Goal: Task Accomplishment & Management: Use online tool/utility

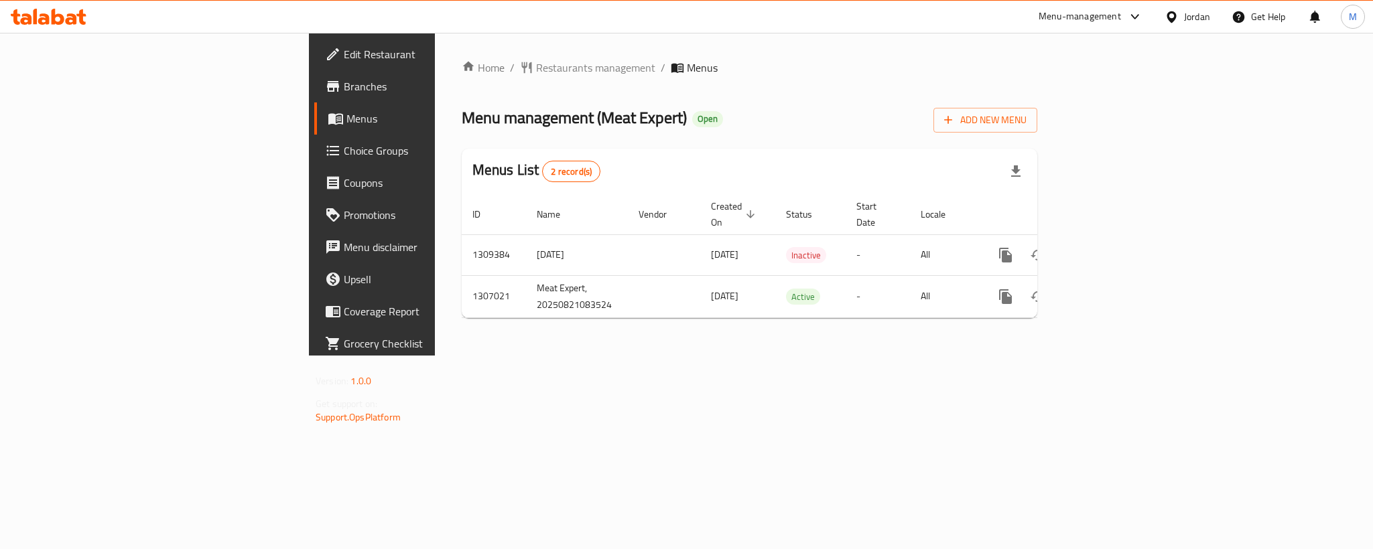
drag, startPoint x: 1278, startPoint y: 167, endPoint x: 1284, endPoint y: 171, distance: 6.9
click at [1037, 167] on div "Menus List 2 record(s)" at bounding box center [749, 172] width 575 height 46
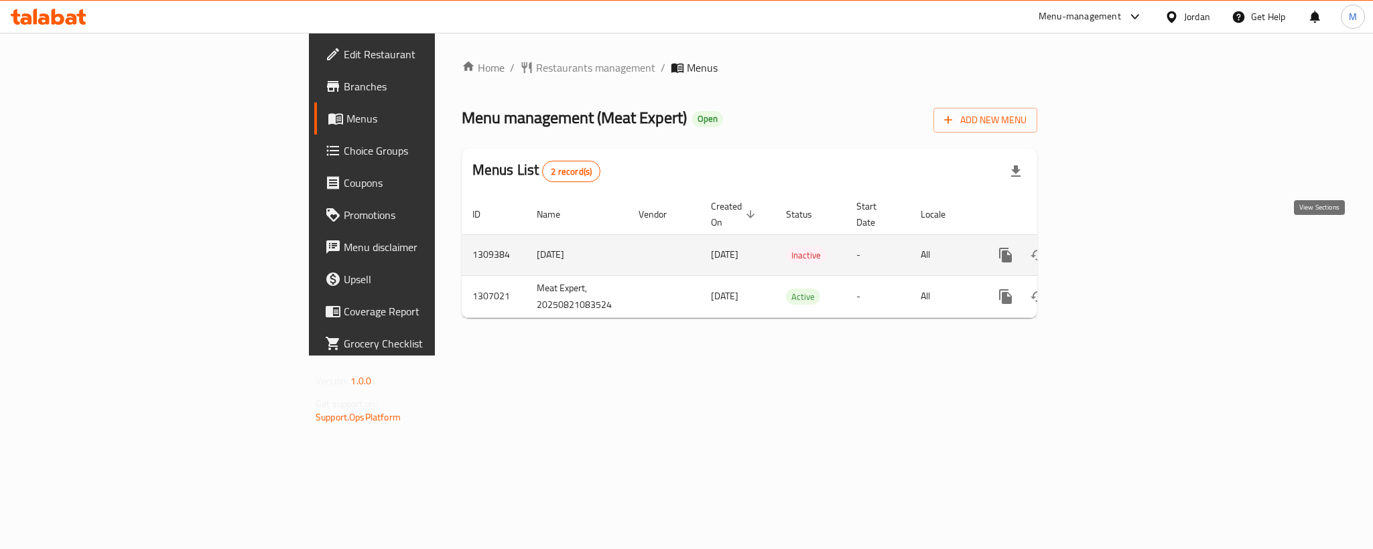
click at [1110, 247] on icon "enhanced table" at bounding box center [1102, 255] width 16 height 16
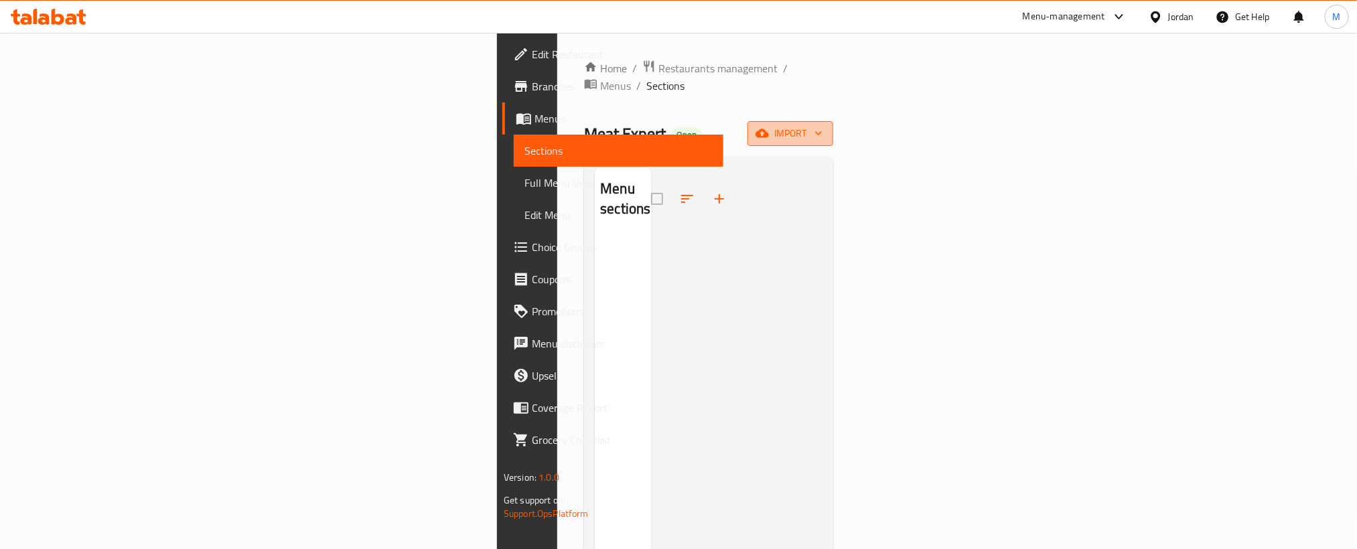
click at [823, 125] on span "import" at bounding box center [790, 133] width 64 height 17
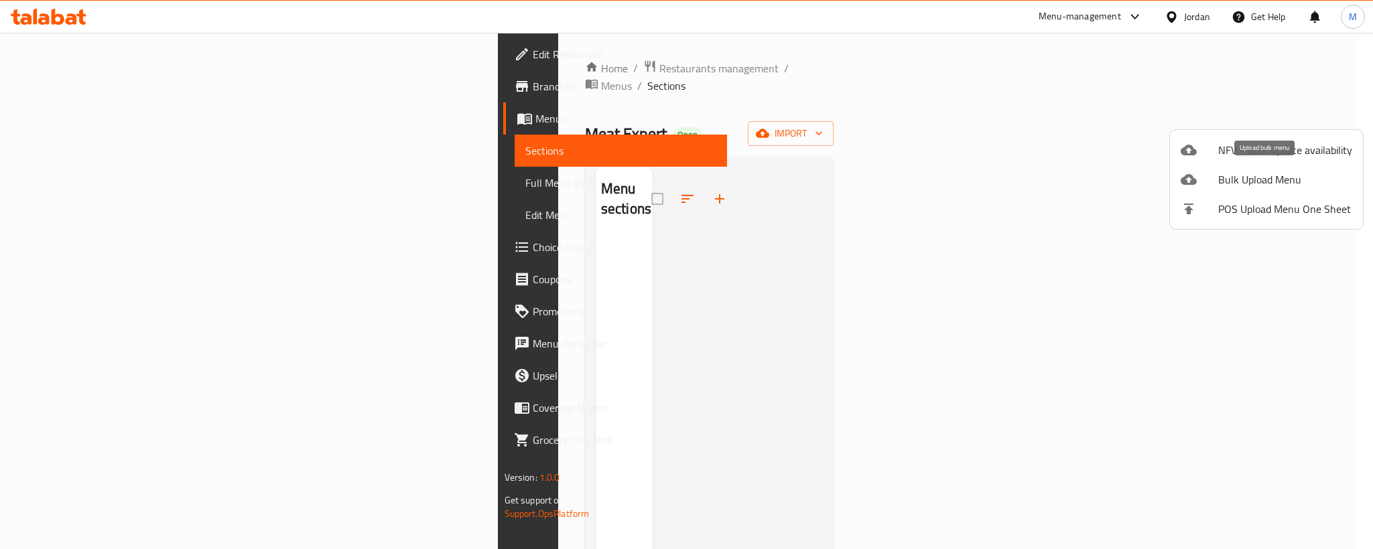
click at [1216, 180] on div at bounding box center [1199, 179] width 38 height 16
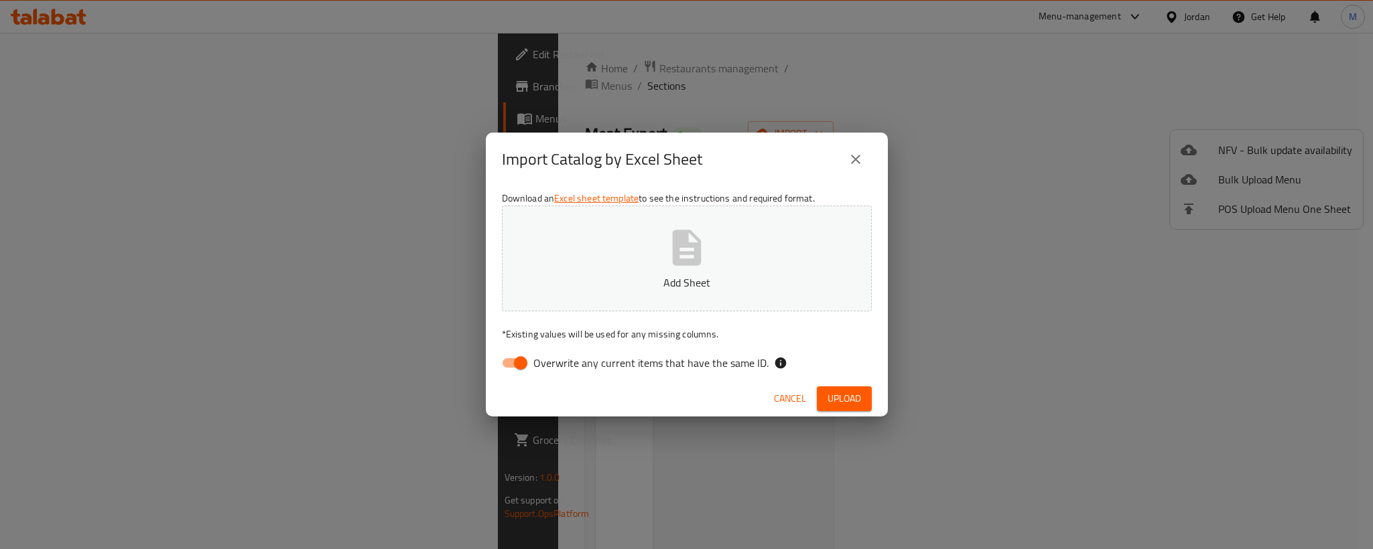
click at [707, 233] on icon "button" at bounding box center [686, 247] width 43 height 43
click at [533, 362] on label "Overwrite any current items that have the same ID." at bounding box center [631, 362] width 274 height 25
click at [512, 362] on input "Overwrite any current items that have the same ID." at bounding box center [520, 362] width 76 height 25
checkbox input "false"
click at [533, 391] on div "Cancel Upload" at bounding box center [687, 399] width 402 height 36
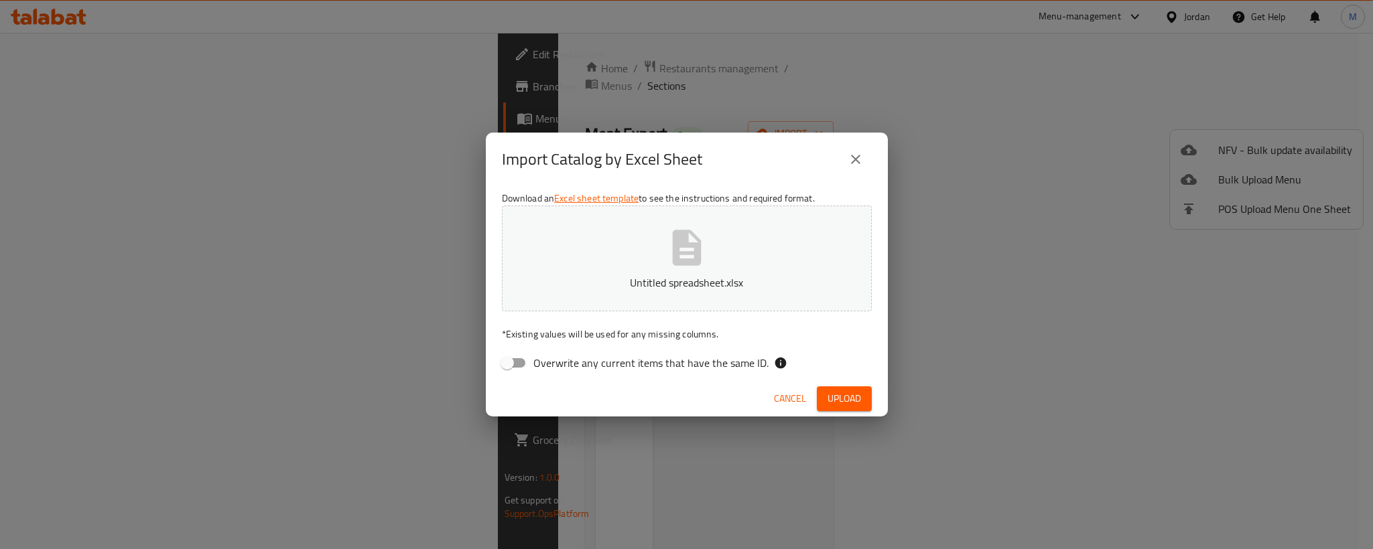
drag, startPoint x: 837, startPoint y: 344, endPoint x: 710, endPoint y: 386, distance: 133.2
click at [697, 387] on div "Cancel Upload" at bounding box center [687, 399] width 402 height 36
click at [836, 395] on span "Upload" at bounding box center [843, 399] width 33 height 17
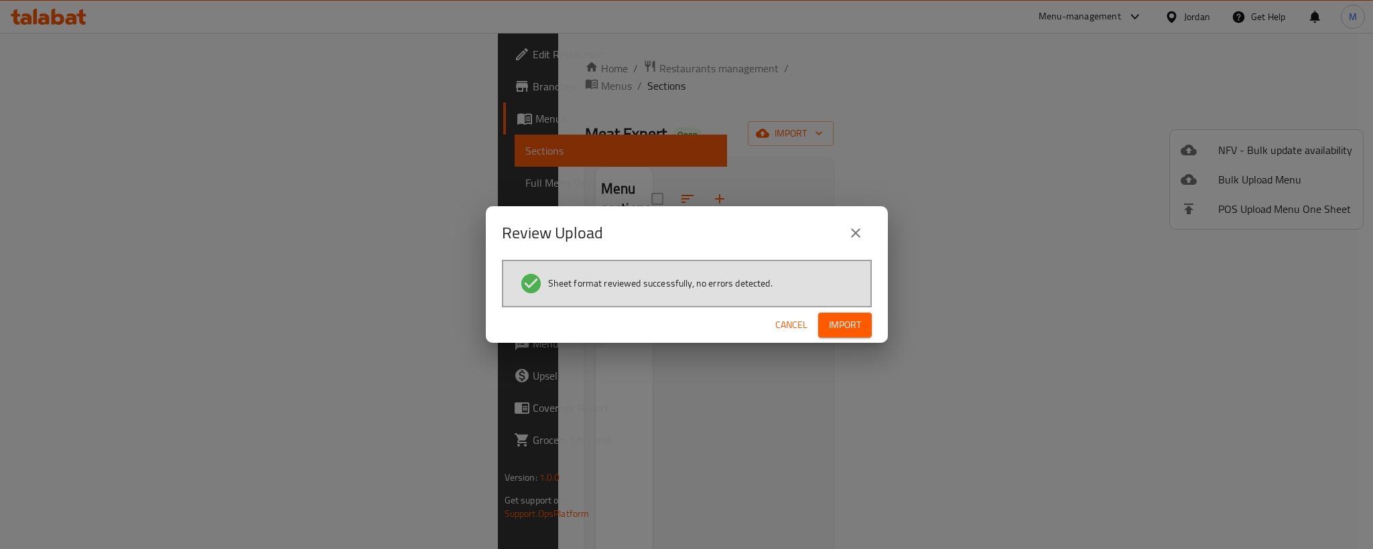
click at [831, 326] on span "Import" at bounding box center [845, 325] width 32 height 17
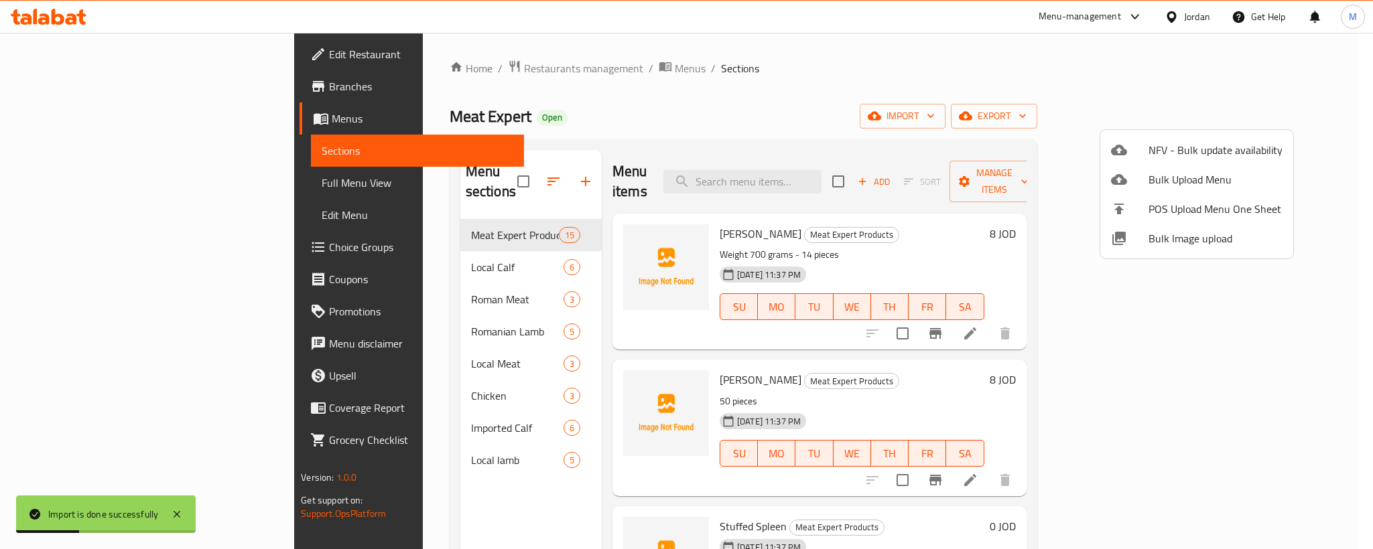
click at [867, 100] on div at bounding box center [686, 274] width 1373 height 549
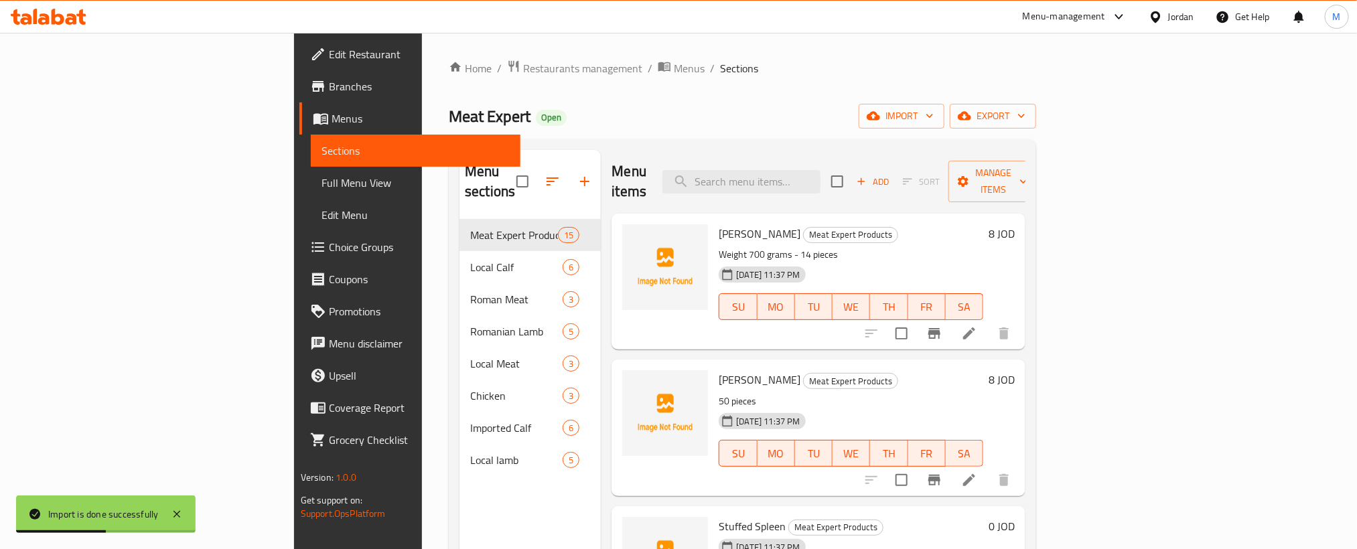
drag, startPoint x: 867, startPoint y: 100, endPoint x: 746, endPoint y: 82, distance: 121.9
drag, startPoint x: 746, startPoint y: 82, endPoint x: 661, endPoint y: 84, distance: 85.1
click at [661, 84] on div "Home / Restaurants management / Menus / Sections Meat Expert Open import export…" at bounding box center [742, 385] width 587 height 650
